Goal: Task Accomplishment & Management: Manage account settings

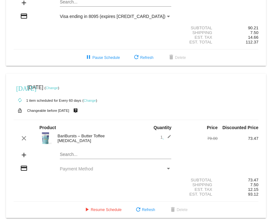
scroll to position [86, 0]
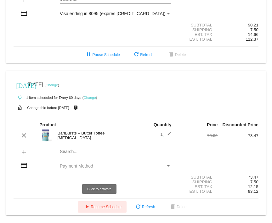
click at [102, 206] on span "play_arrow Resume Schedule" at bounding box center [102, 207] width 38 height 4
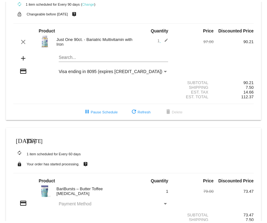
scroll to position [37, 0]
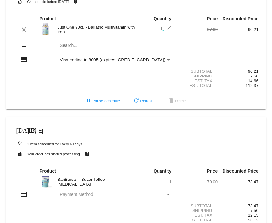
click at [44, 184] on img at bounding box center [45, 181] width 13 height 13
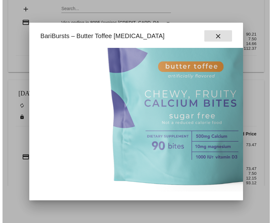
scroll to position [50, 0]
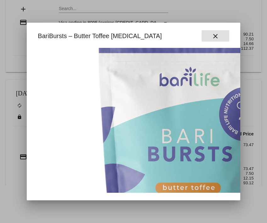
click at [219, 33] on mat-icon "close" at bounding box center [216, 36] width 8 height 8
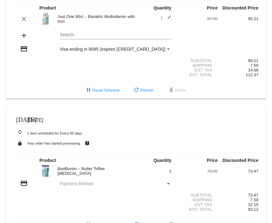
scroll to position [37, 0]
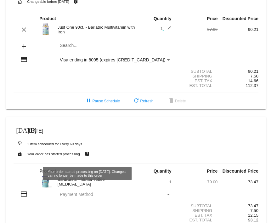
click at [43, 154] on small "Your order has started processing." at bounding box center [54, 154] width 54 height 4
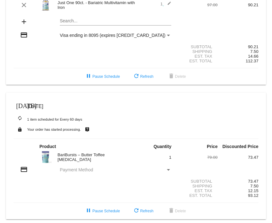
scroll to position [68, 0]
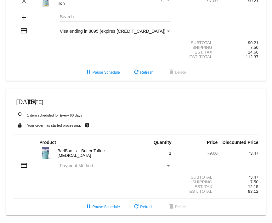
click at [167, 165] on div "Payment Method" at bounding box center [168, 166] width 3 height 2
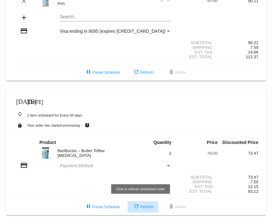
click at [138, 207] on span "refresh Refresh" at bounding box center [142, 207] width 21 height 4
click at [143, 205] on span "refresh Refresh" at bounding box center [142, 207] width 21 height 4
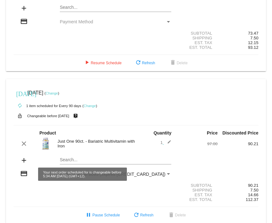
scroll to position [86, 0]
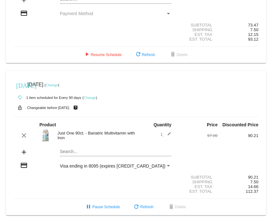
click at [166, 163] on div "Payment Method" at bounding box center [169, 165] width 6 height 5
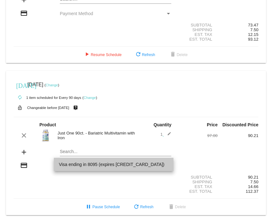
click at [165, 163] on span "Visa ending in 8095 (expires [CREDIT_CARD_DATA])" at bounding box center [114, 164] width 110 height 13
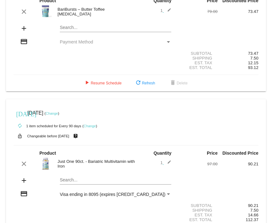
scroll to position [23, 0]
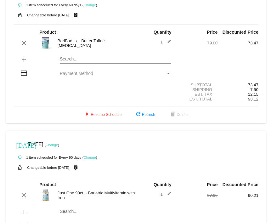
click at [91, 158] on link "Change" at bounding box center [90, 157] width 12 height 4
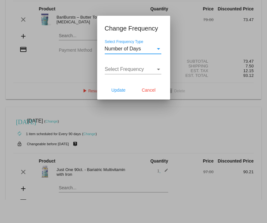
click at [48, 56] on div at bounding box center [133, 111] width 267 height 223
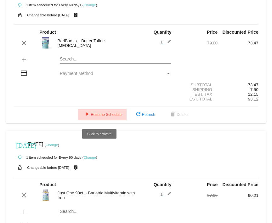
click at [104, 115] on span "play_arrow Resume Schedule" at bounding box center [102, 114] width 38 height 4
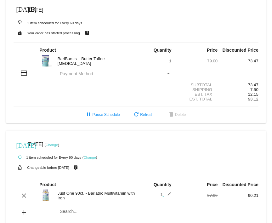
scroll to position [0, 0]
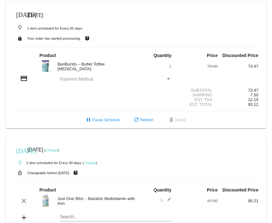
click at [167, 79] on div "Payment Method" at bounding box center [168, 79] width 3 height 2
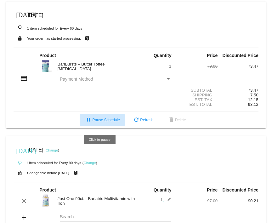
click at [104, 120] on span "pause Pause Schedule" at bounding box center [102, 120] width 35 height 4
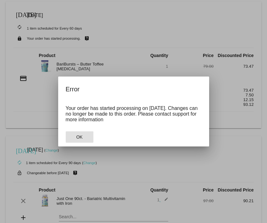
click at [82, 139] on span "OK" at bounding box center [79, 136] width 6 height 5
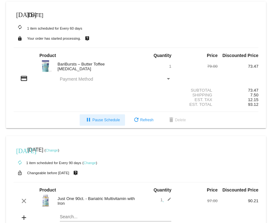
click at [20, 12] on mat-icon "[DATE]" at bounding box center [20, 14] width 8 height 8
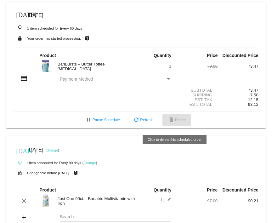
click at [171, 121] on mat-icon "delete" at bounding box center [171, 120] width 8 height 8
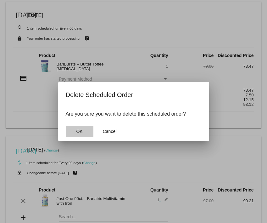
click at [81, 131] on span "OK" at bounding box center [79, 131] width 6 height 5
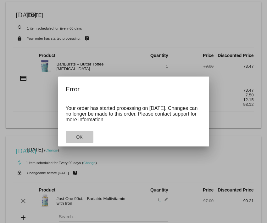
click at [84, 138] on button "OK" at bounding box center [80, 136] width 28 height 11
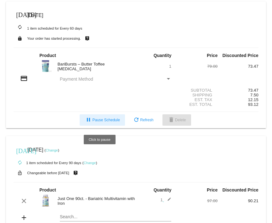
click at [94, 121] on span "pause Pause Schedule" at bounding box center [102, 120] width 35 height 4
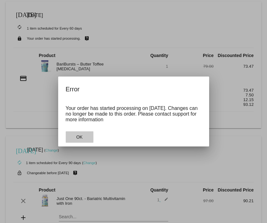
click at [85, 140] on button "OK" at bounding box center [80, 136] width 28 height 11
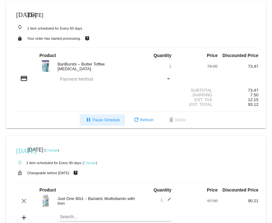
click at [45, 63] on img at bounding box center [45, 65] width 13 height 13
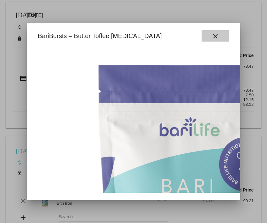
click at [219, 34] on mat-icon "close" at bounding box center [216, 36] width 8 height 8
